Goal: Book appointment/travel/reservation

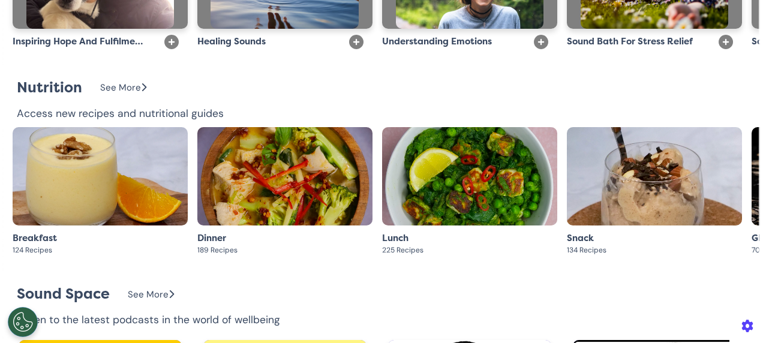
scroll to position [2341, 0]
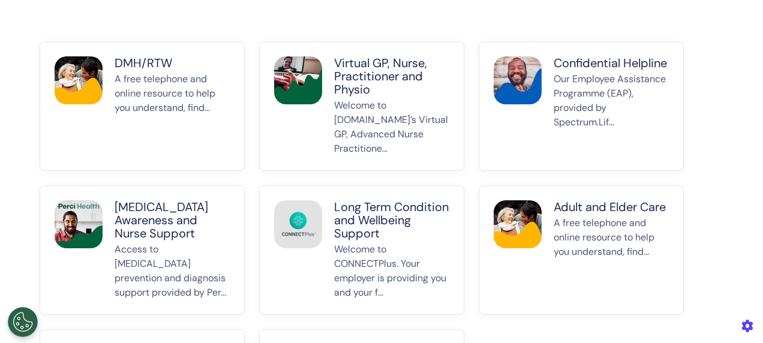
scroll to position [212, 0]
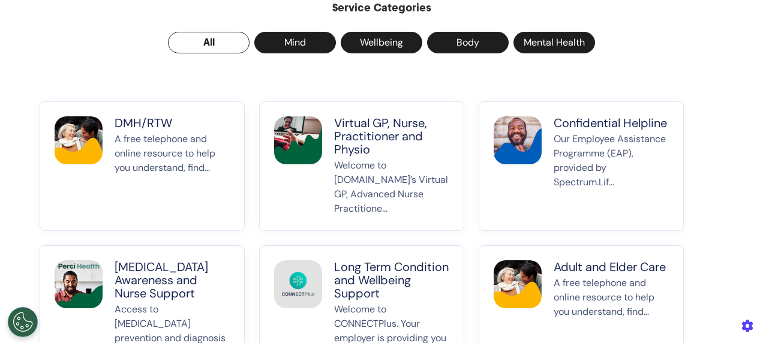
click at [143, 128] on p "DMH/RTW" at bounding box center [172, 122] width 115 height 13
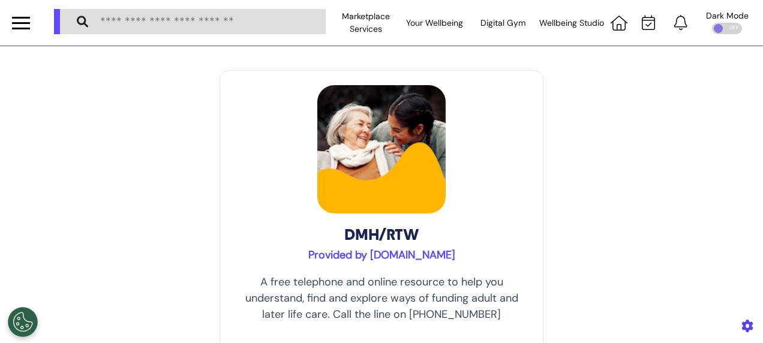
scroll to position [120, 0]
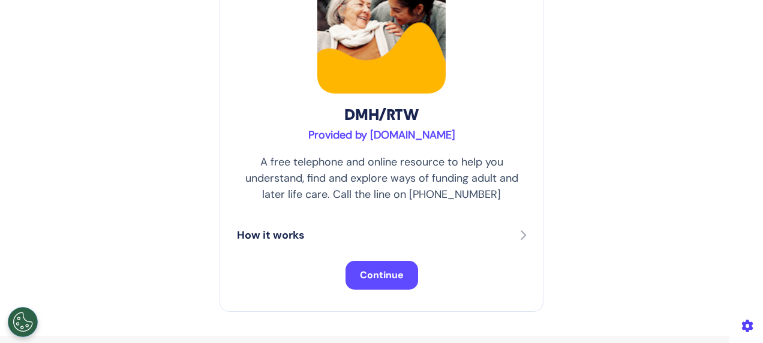
click at [381, 268] on button "Continue" at bounding box center [382, 275] width 73 height 29
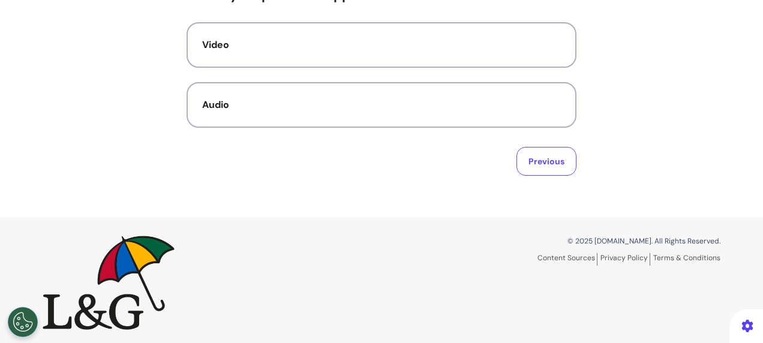
scroll to position [133, 0]
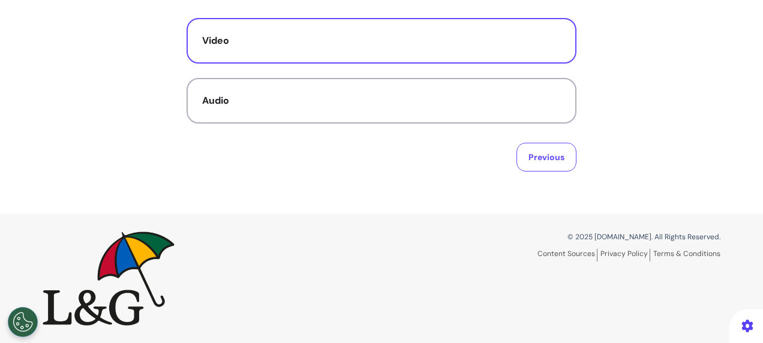
click at [286, 53] on button "Video" at bounding box center [382, 41] width 390 height 46
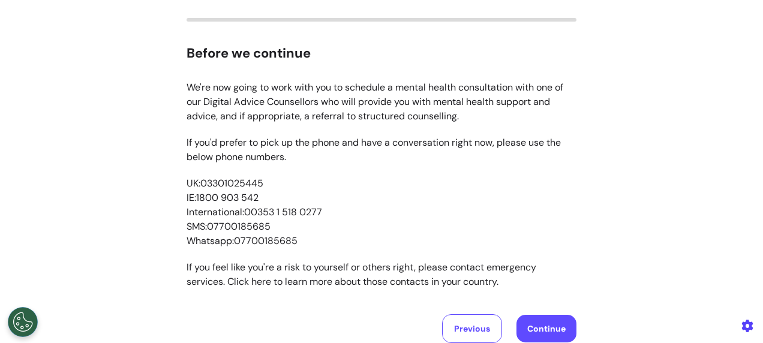
scroll to position [120, 0]
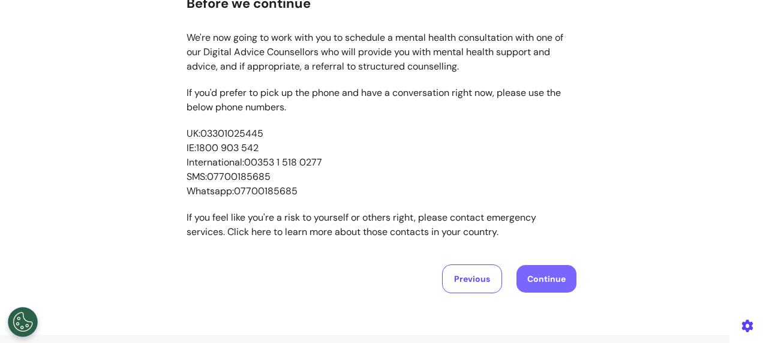
click at [547, 278] on button "Continue" at bounding box center [547, 279] width 60 height 28
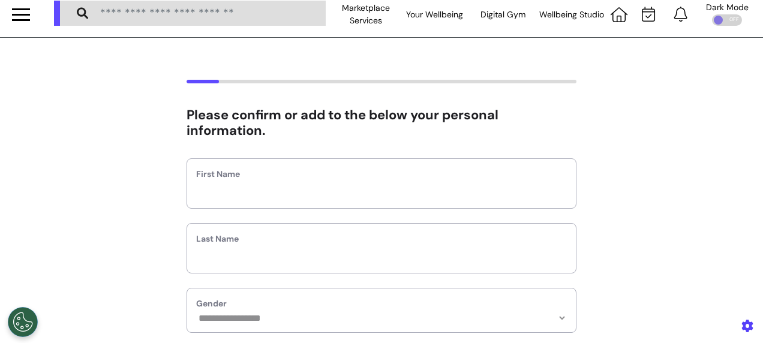
scroll to position [0, 0]
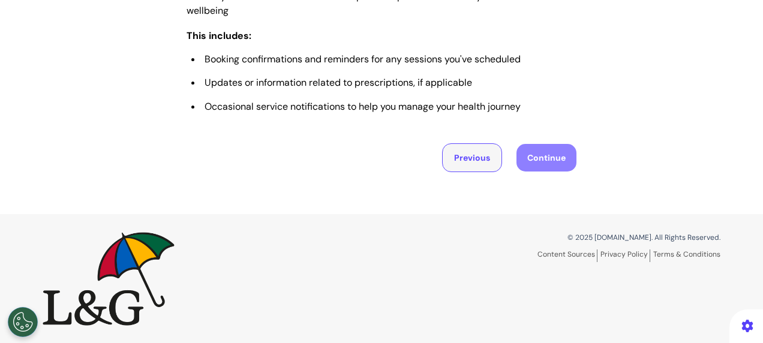
click at [455, 163] on button "Previous" at bounding box center [472, 157] width 60 height 29
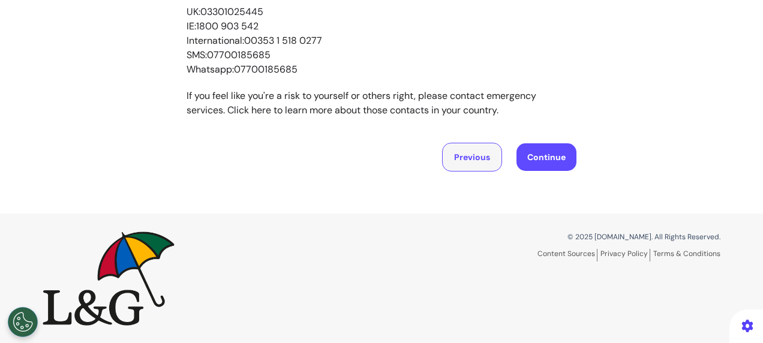
click at [455, 163] on button "Previous" at bounding box center [472, 157] width 60 height 29
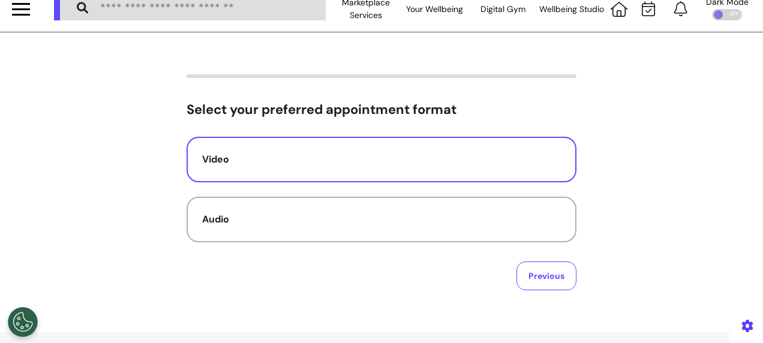
scroll to position [13, 0]
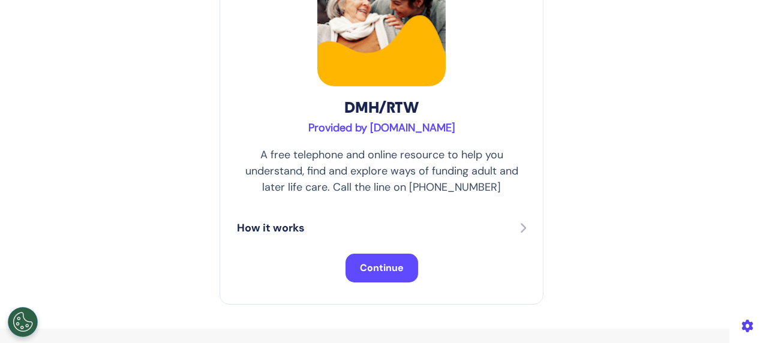
scroll to position [60, 0]
